Goal: Find specific page/section: Find specific page/section

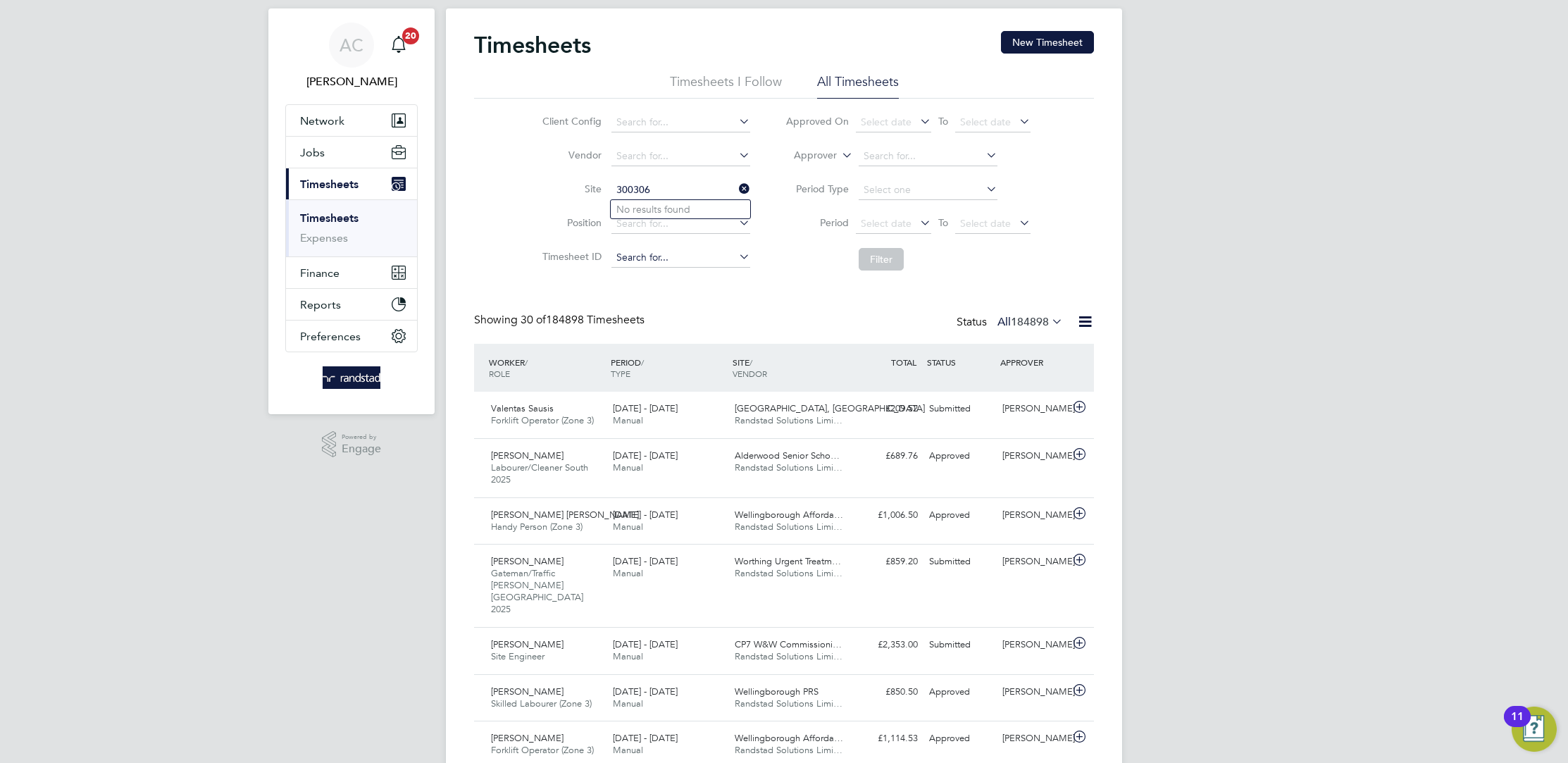
type input "300306"
click at [654, 191] on input at bounding box center [680, 191] width 138 height 20
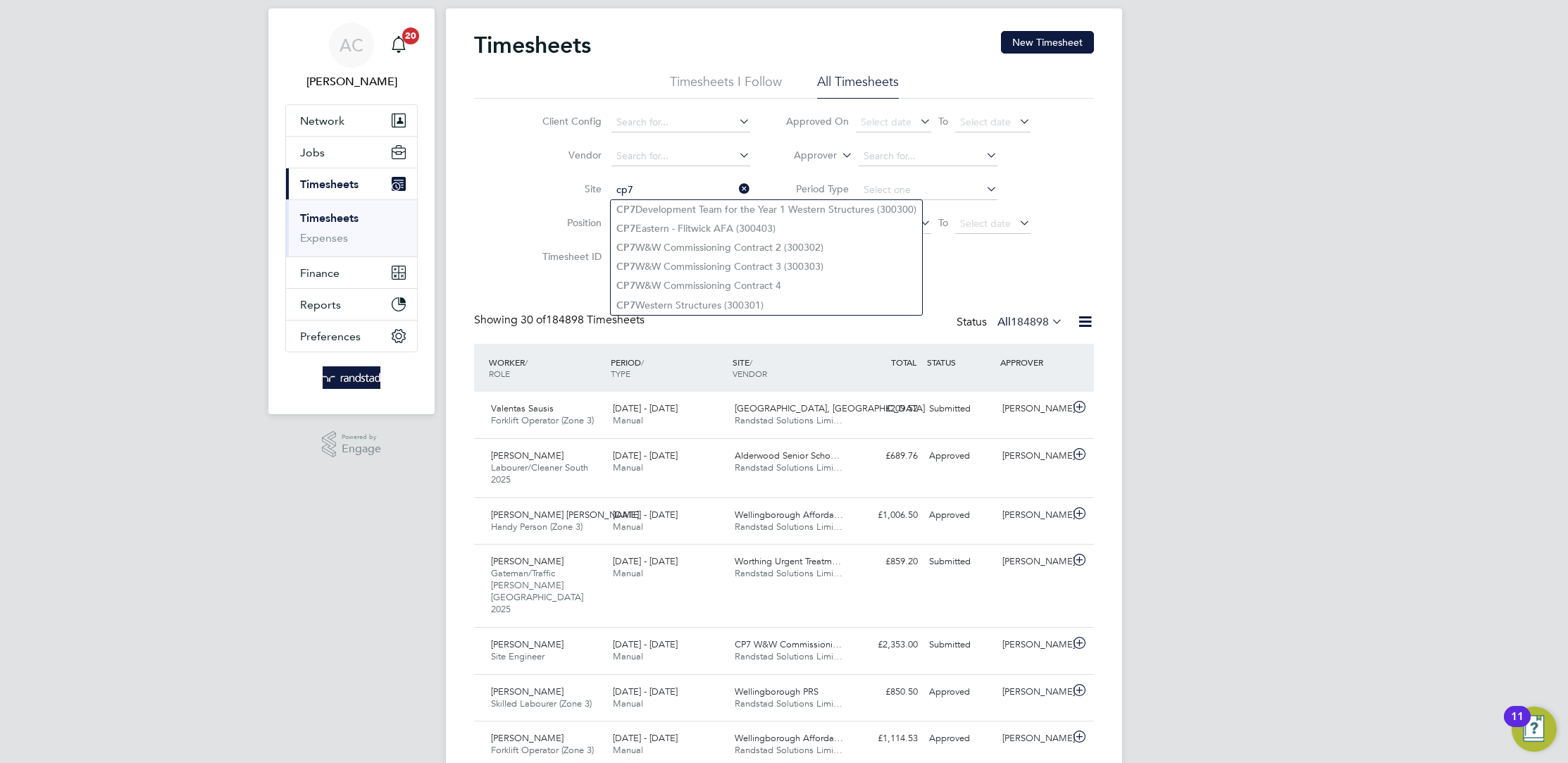
type input "cp7"
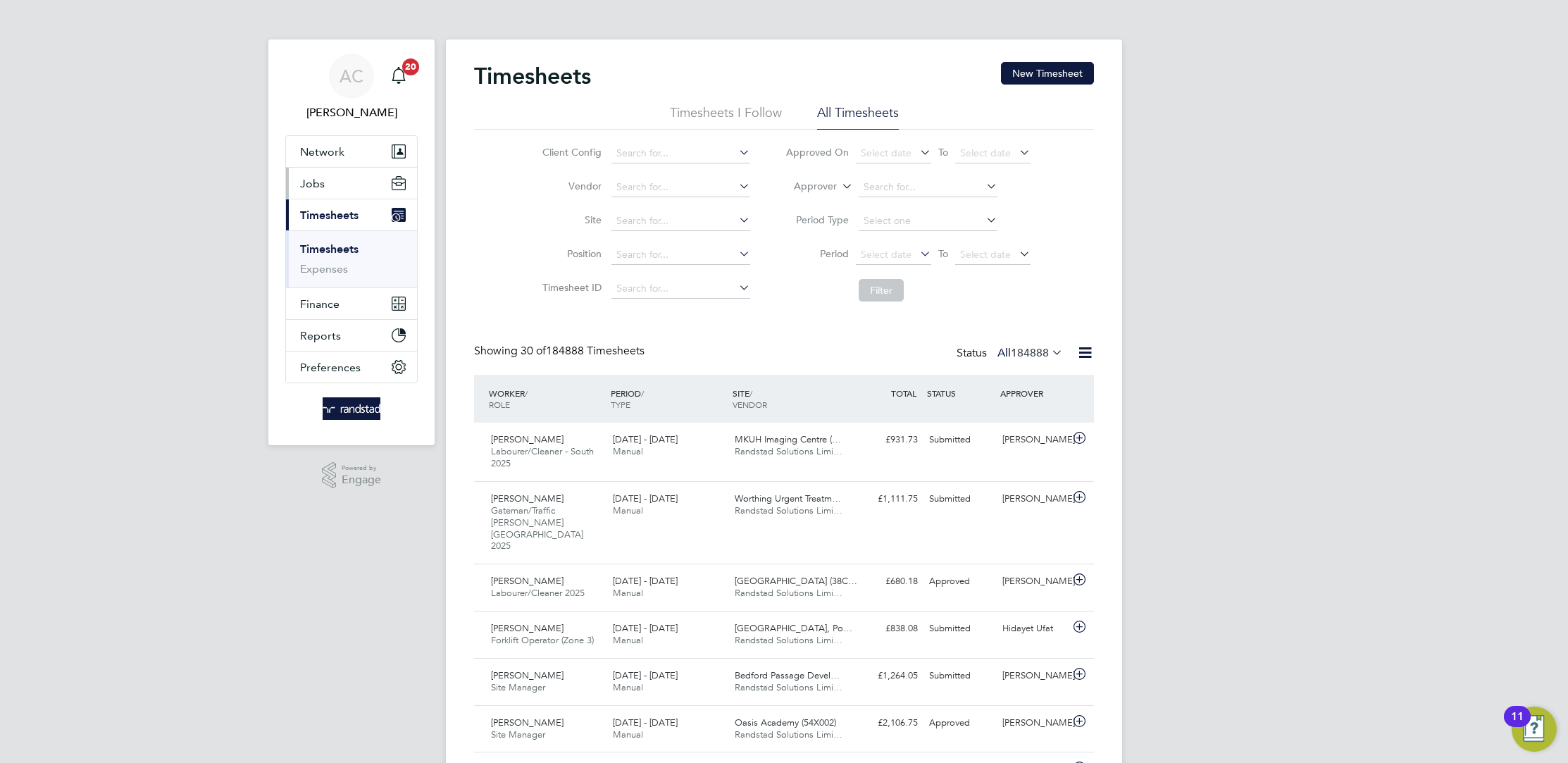
click at [310, 186] on span "Jobs" at bounding box center [312, 184] width 24 height 13
click at [638, 219] on input at bounding box center [680, 222] width 138 height 20
type input "300306"
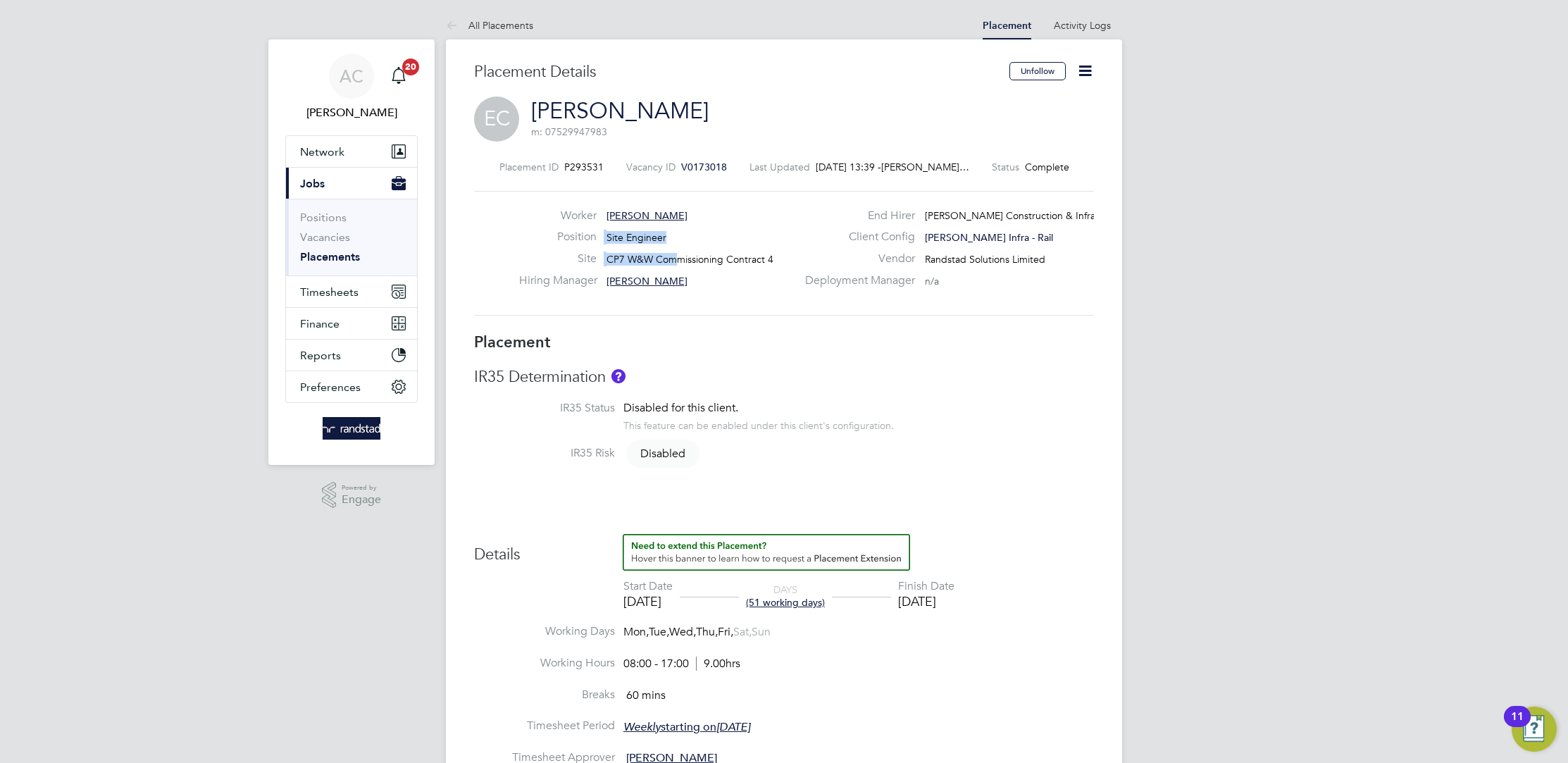
drag, startPoint x: 674, startPoint y: 253, endPoint x: 557, endPoint y: 249, distance: 117.1
click at [557, 249] on div "Worker [PERSON_NAME] Position Site Engineer Site CP7 W&W Commissioning Contract…" at bounding box center [658, 252] width 278 height 86
click at [598, 253] on div "Site CP7 W&W Commissioning Contract 4" at bounding box center [658, 263] width 278 height 22
